Goal: Check status: Check status

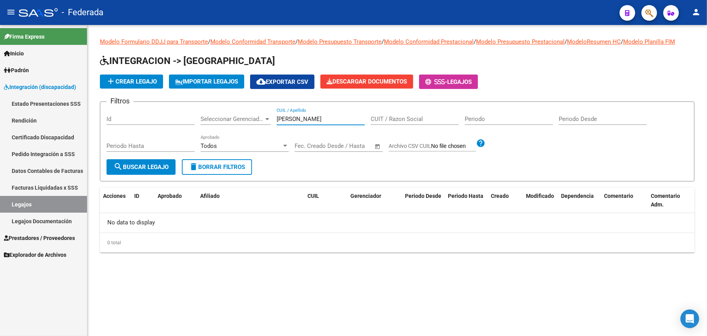
drag, startPoint x: 323, startPoint y: 122, endPoint x: 271, endPoint y: 117, distance: 52.1
click at [271, 117] on div "Filtros Id Seleccionar Gerenciador Seleccionar Gerenciador [PERSON_NAME] CUIL /…" at bounding box center [396, 133] width 581 height 51
type input "20545012430"
click at [156, 163] on span "search Buscar Legajo" at bounding box center [141, 166] width 55 height 7
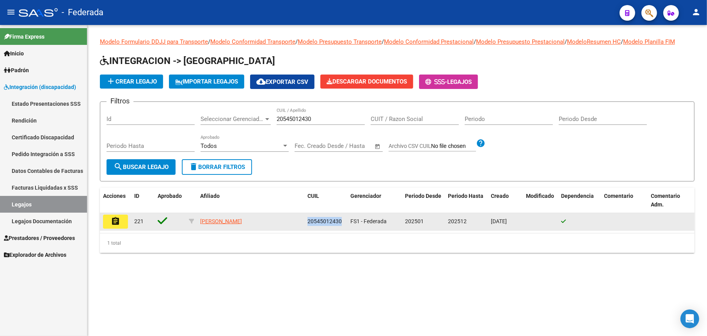
drag, startPoint x: 343, startPoint y: 222, endPoint x: 304, endPoint y: 218, distance: 39.2
click at [304, 218] on datatable-body-cell "20545012430" at bounding box center [325, 221] width 43 height 17
copy span "20545012430"
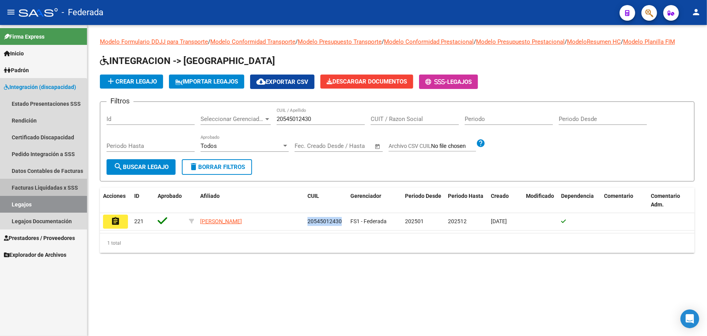
click at [41, 185] on link "Facturas Liquidadas x SSS" at bounding box center [43, 187] width 87 height 17
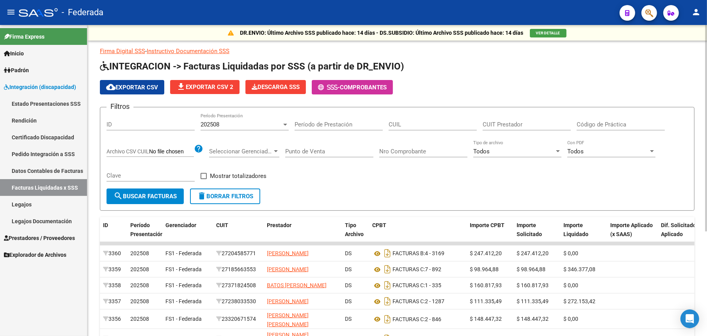
click at [218, 124] on span "202508" at bounding box center [209, 124] width 19 height 7
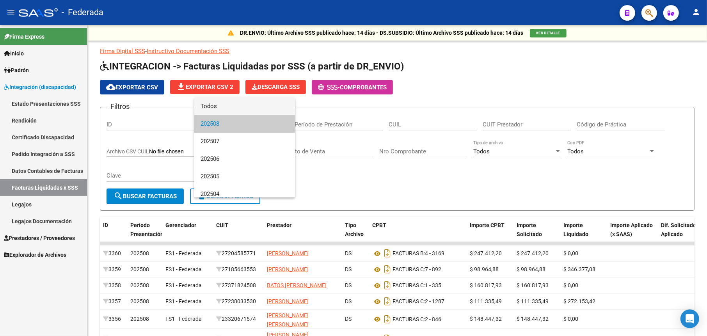
click at [222, 106] on span "Todos" at bounding box center [244, 107] width 88 height 18
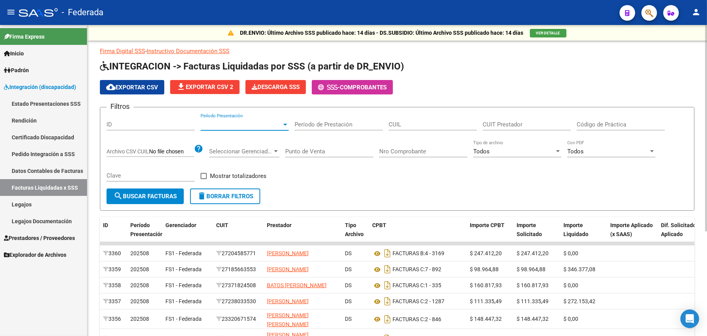
click at [431, 122] on input "CUIL" at bounding box center [433, 124] width 88 height 7
paste input "20-54501243-0"
type input "20-54501243-0"
click at [142, 199] on span "search Buscar Facturas" at bounding box center [145, 196] width 63 height 7
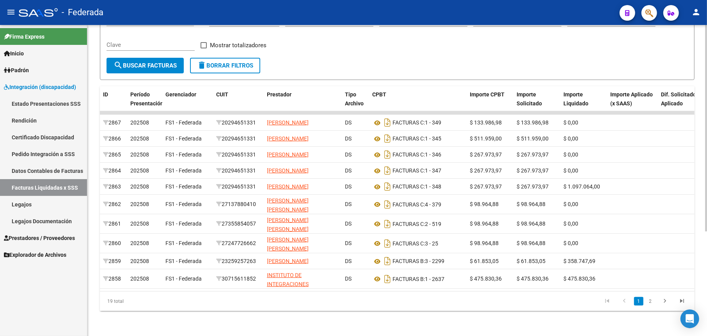
scroll to position [156, 0]
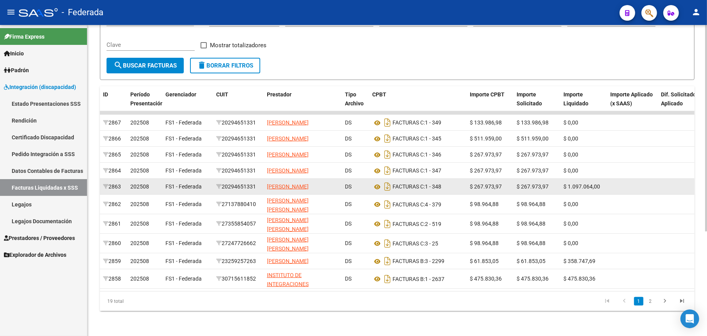
drag, startPoint x: 259, startPoint y: 176, endPoint x: 221, endPoint y: 173, distance: 38.3
click at [221, 182] on div "20294651331" at bounding box center [238, 186] width 44 height 9
copy div "20294651331"
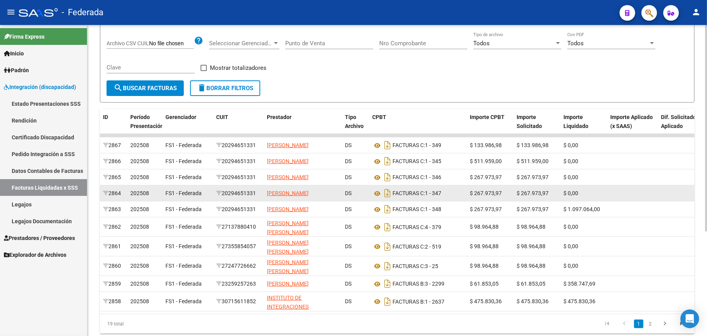
scroll to position [39, 0]
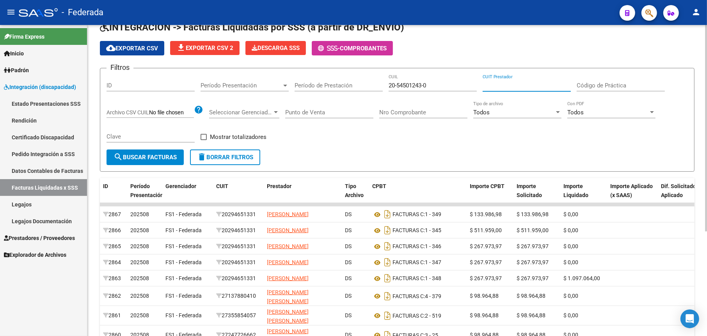
click at [491, 87] on input "CUIT Prestador" at bounding box center [527, 85] width 88 height 7
paste input "20-29465133-1"
type input "20-29465133-1"
click at [170, 156] on span "search Buscar Facturas" at bounding box center [145, 157] width 63 height 7
